Goal: Information Seeking & Learning: Learn about a topic

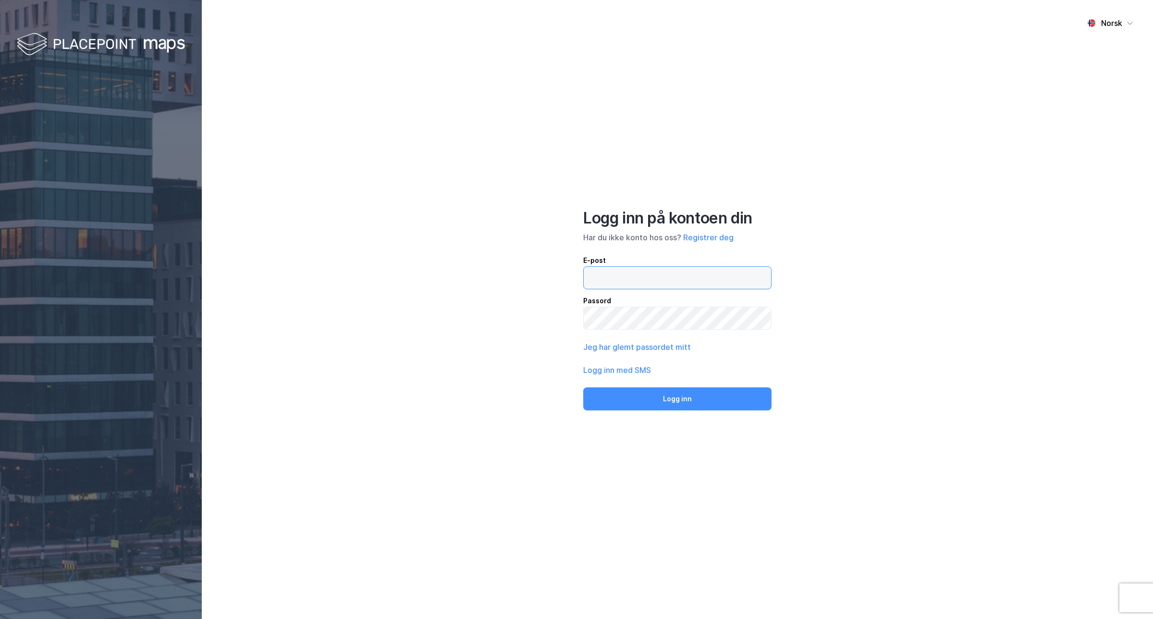
type input "[PERSON_NAME][EMAIL_ADDRESS][DOMAIN_NAME]"
click at [498, 316] on div "Norsk Logg inn på kontoen din Har du ikke konto hos oss? Registrer deg E-post […" at bounding box center [677, 309] width 951 height 619
click at [618, 399] on button "Logg inn" at bounding box center [677, 398] width 188 height 23
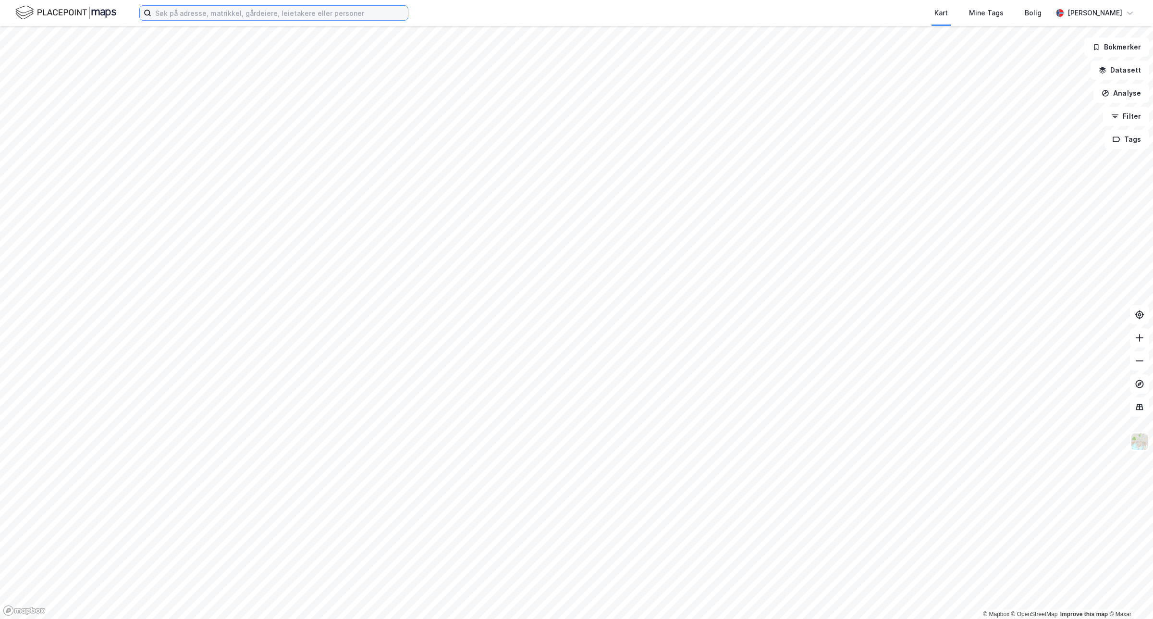
click at [376, 12] on input at bounding box center [279, 13] width 256 height 14
type input "v"
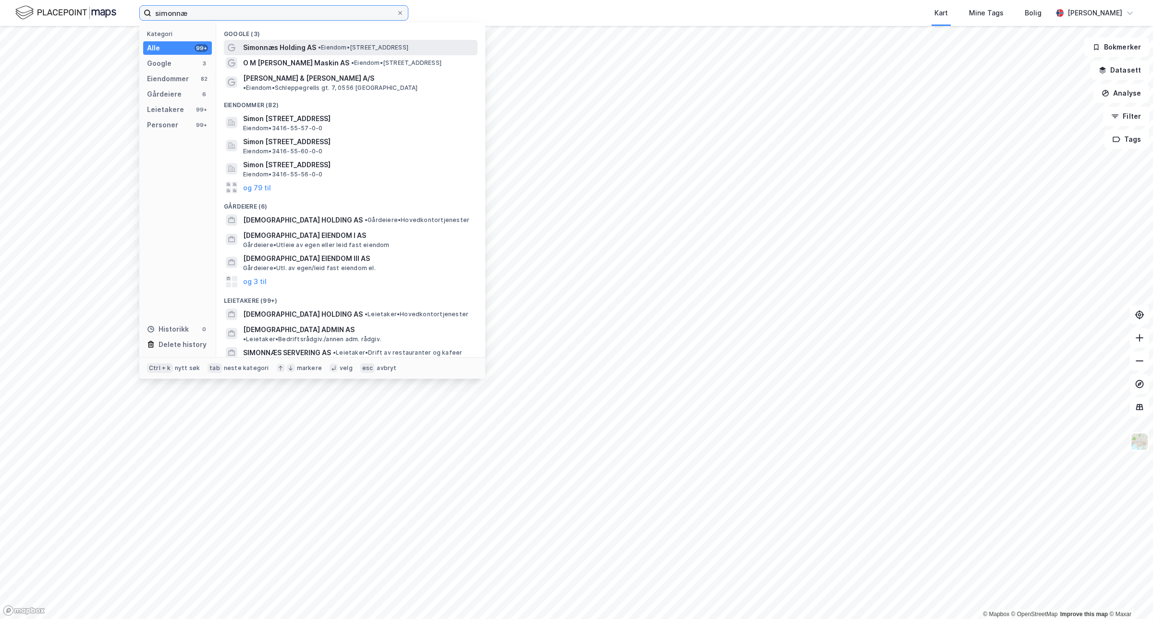
type input "simonnæ"
click at [360, 50] on span "• Eiendom • [STREET_ADDRESS]" at bounding box center [363, 48] width 90 height 8
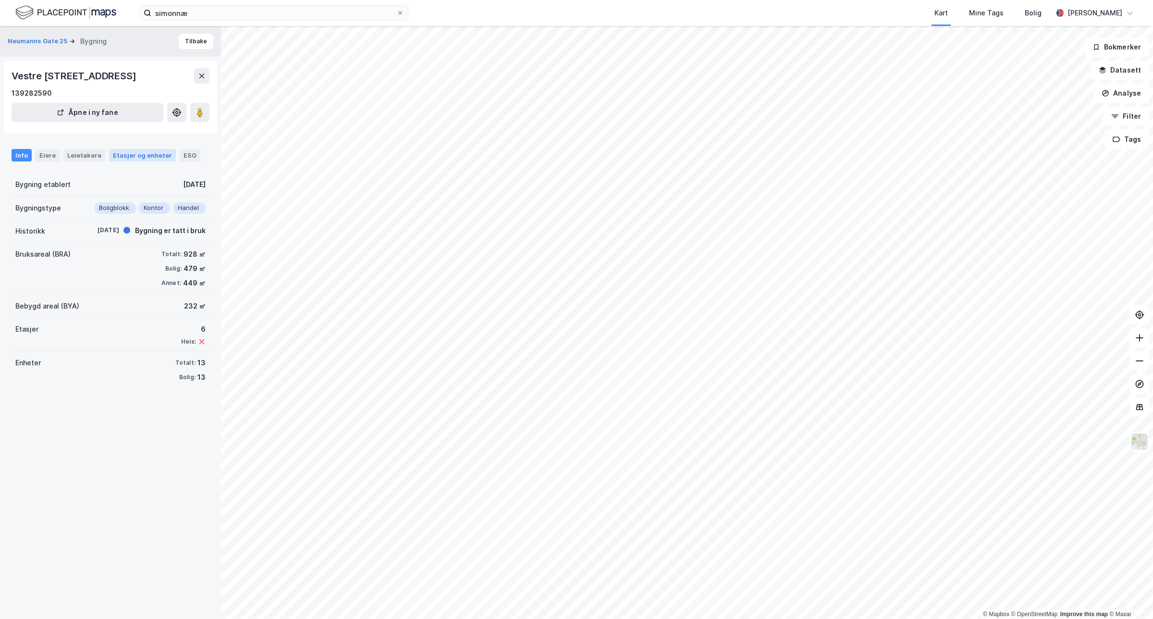
click at [127, 157] on div "Etasjer og enheter" at bounding box center [142, 155] width 59 height 9
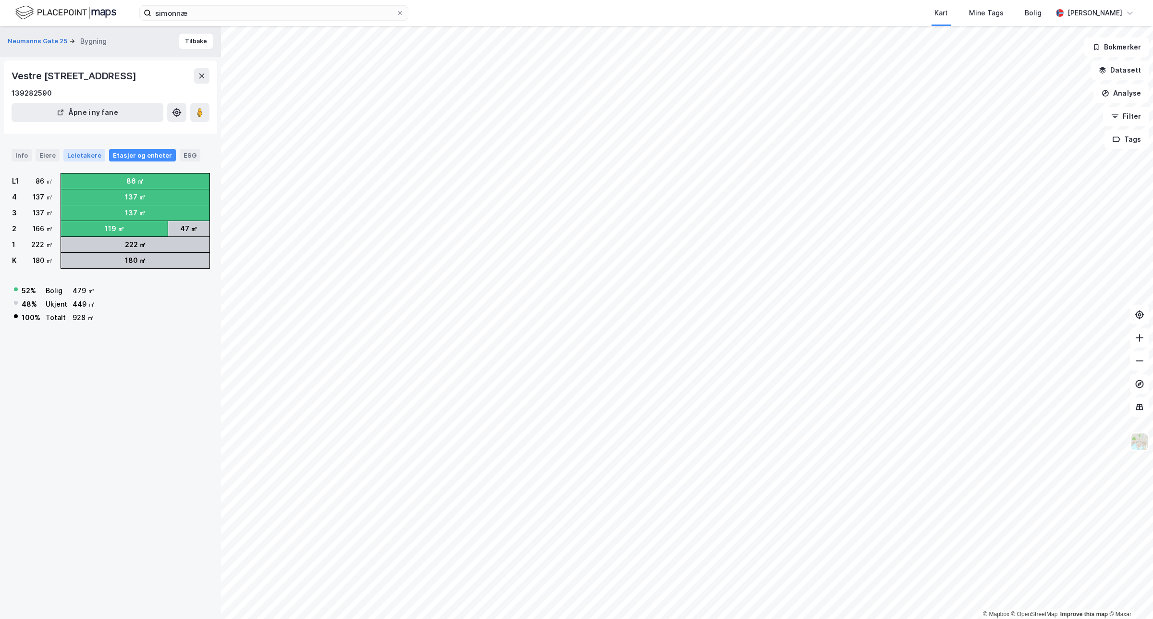
click at [69, 159] on div "Leietakere" at bounding box center [84, 155] width 42 height 12
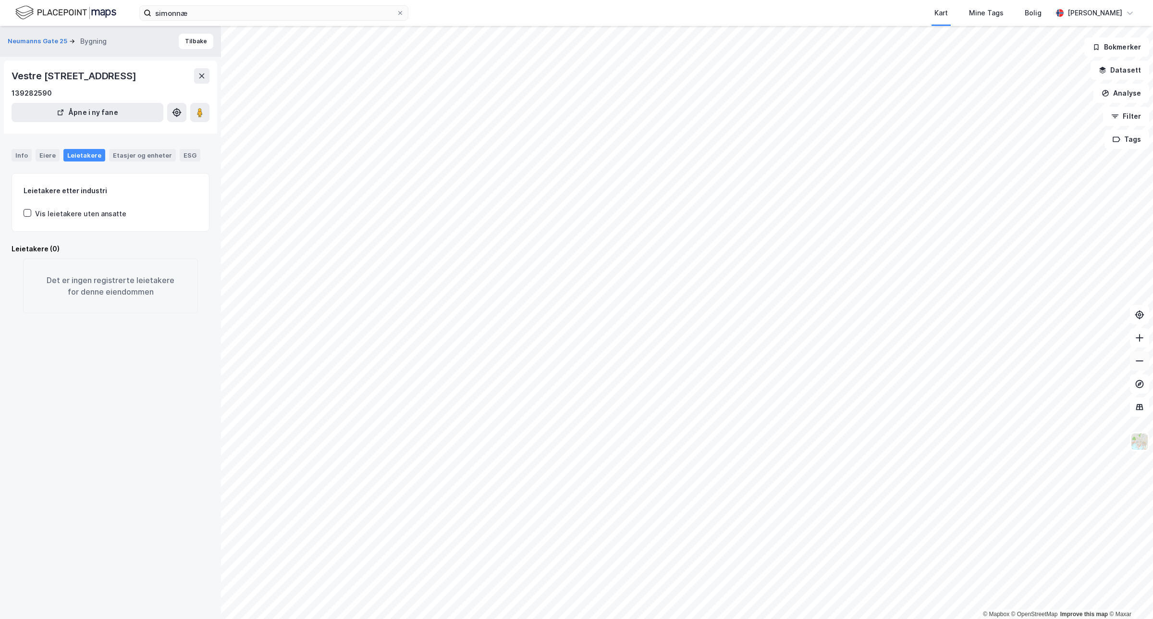
click at [1139, 360] on icon at bounding box center [1139, 361] width 10 height 10
click at [1138, 363] on icon at bounding box center [1139, 361] width 10 height 10
drag, startPoint x: 99, startPoint y: 73, endPoint x: 0, endPoint y: 78, distance: 99.1
click at [0, 74] on div "Neumanns Gate 25 Bygning Tilbake Vestre [STREET_ADDRESS] 139282590 Åpne i ny fa…" at bounding box center [110, 322] width 221 height 593
copy div "Vestre Torggaten 3"
